Goal: Check status: Check status

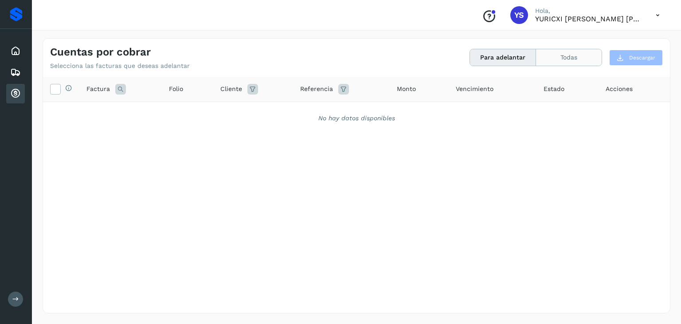
click at [578, 58] on button "Todas" at bounding box center [569, 57] width 66 height 16
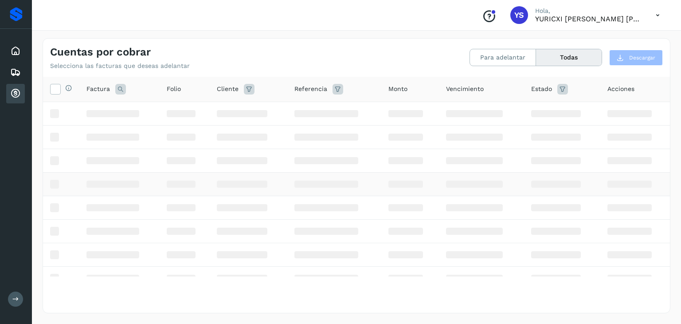
click at [364, 188] on td at bounding box center [334, 183] width 94 height 23
click at [16, 16] on div "Proveedores" at bounding box center [16, 14] width 13 height 14
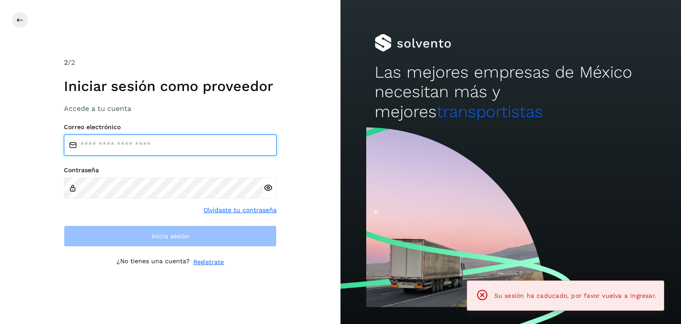
type input "**********"
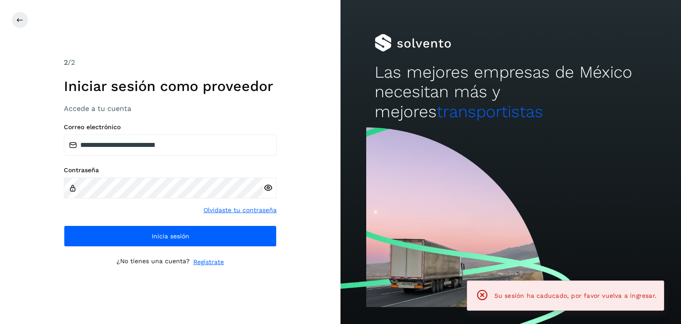
click at [201, 61] on div "2 /2" at bounding box center [170, 62] width 213 height 11
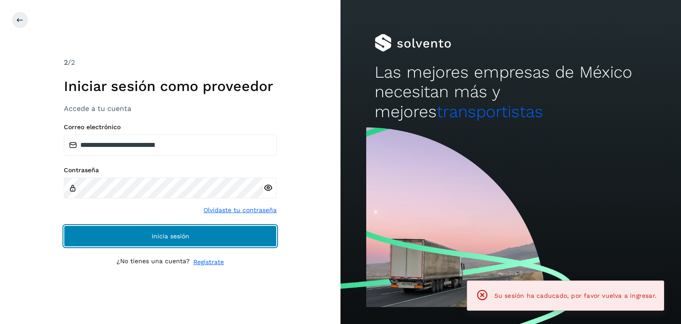
click at [163, 234] on span "Inicia sesión" at bounding box center [171, 236] width 38 height 6
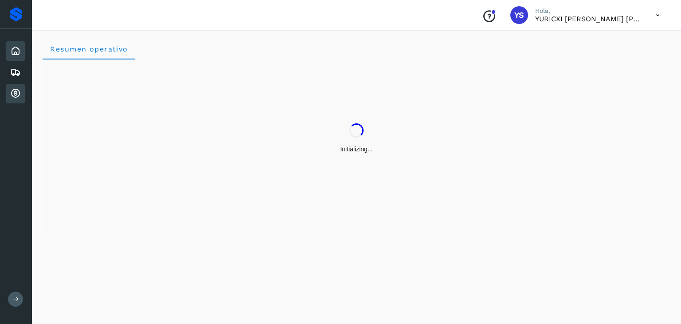
click at [12, 94] on icon at bounding box center [15, 93] width 11 height 11
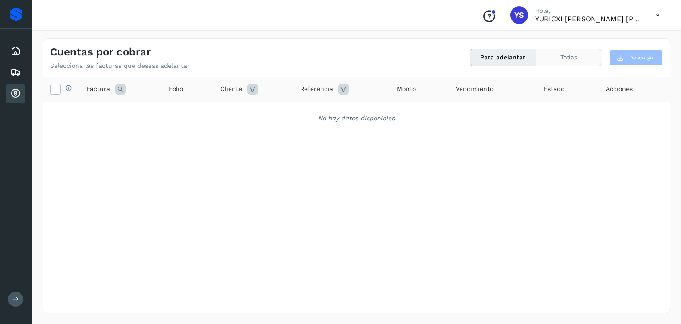
click at [567, 53] on button "Todas" at bounding box center [569, 57] width 66 height 16
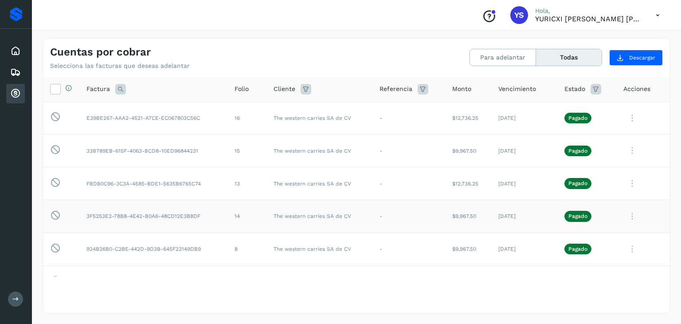
click at [628, 213] on icon at bounding box center [632, 216] width 18 height 18
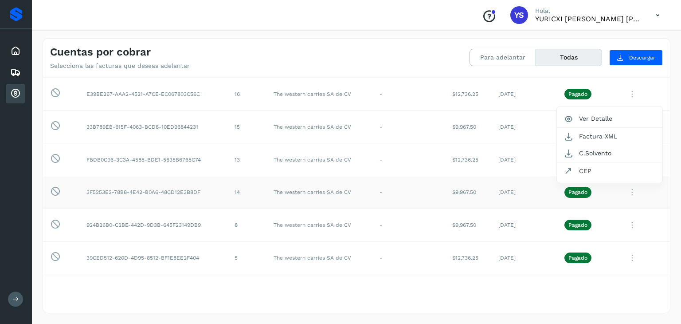
click at [625, 223] on div at bounding box center [340, 162] width 681 height 324
click at [624, 192] on icon at bounding box center [632, 192] width 18 height 18
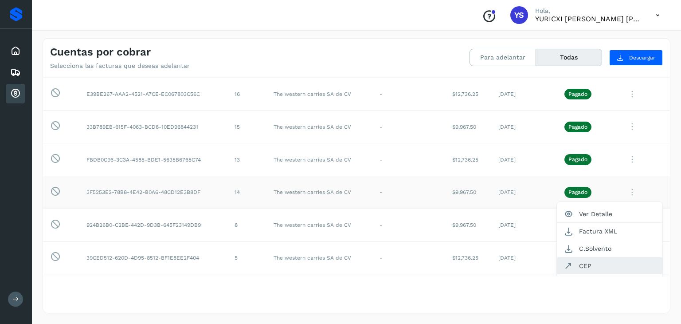
click at [604, 270] on button "CEP" at bounding box center [609, 265] width 105 height 17
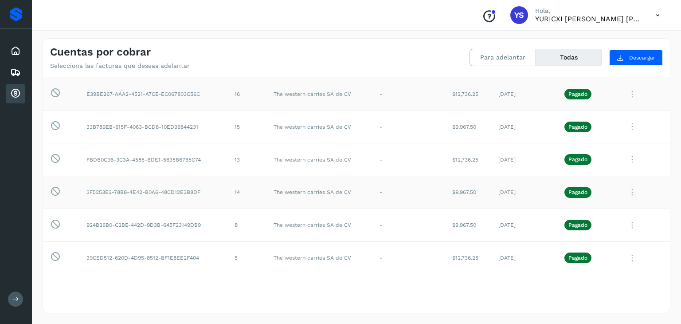
click at [628, 95] on icon at bounding box center [632, 94] width 18 height 18
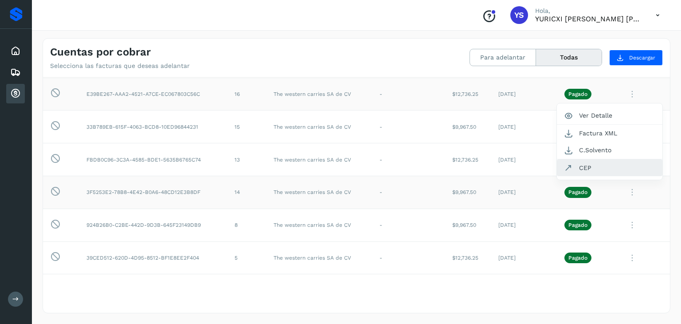
click at [592, 167] on button "CEP" at bounding box center [609, 167] width 105 height 17
